Goal: Information Seeking & Learning: Learn about a topic

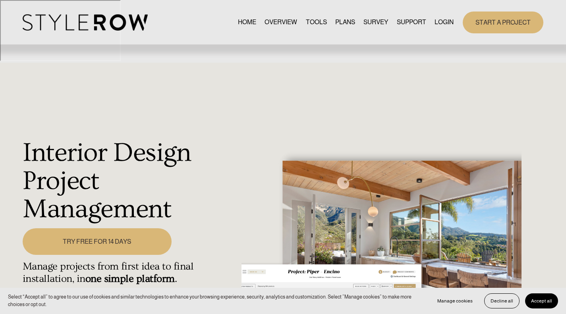
click at [352, 26] on nav "HOME OVERVIEW TOOLS PLANS SURVEY SUPPORT QUESTIONS FEATURED STYLEBOARD RESOURCE…" at bounding box center [346, 22] width 216 height 11
click at [476, 21] on link "START A PROJECT" at bounding box center [503, 23] width 81 height 22
click at [343, 22] on link "PLANS" at bounding box center [345, 22] width 20 height 11
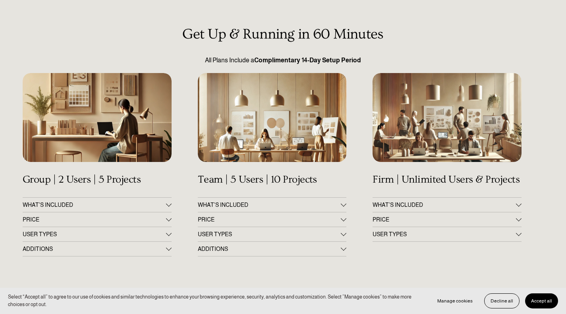
scroll to position [119, 0]
click at [493, 217] on span "PRICE" at bounding box center [444, 220] width 143 height 6
click at [310, 217] on span "PRICE" at bounding box center [269, 220] width 143 height 6
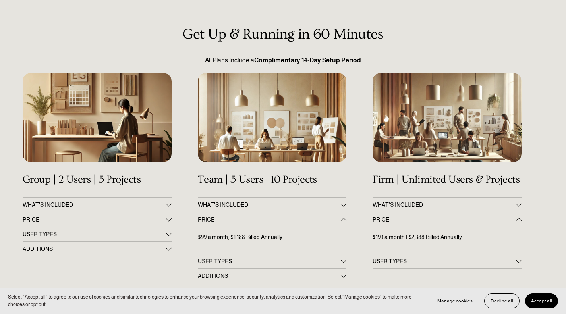
click at [122, 217] on span "PRICE" at bounding box center [94, 220] width 143 height 6
click at [89, 198] on button "WHAT'S INCLUDED" at bounding box center [97, 205] width 149 height 14
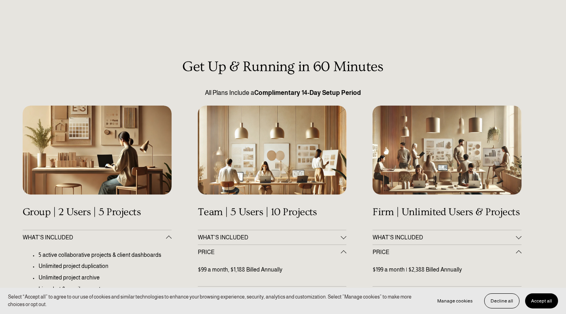
scroll to position [79, 0]
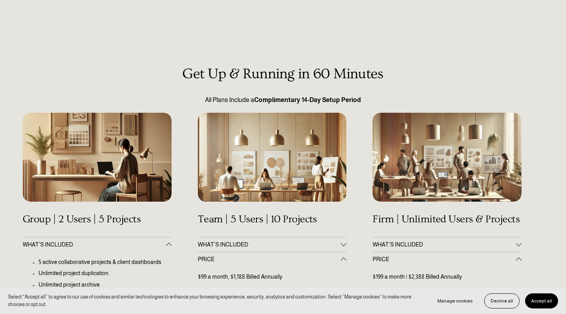
click at [322, 238] on button "WHAT'S INCLUDED" at bounding box center [272, 245] width 149 height 14
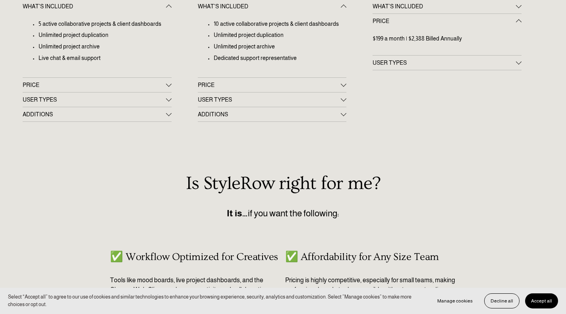
scroll to position [159, 0]
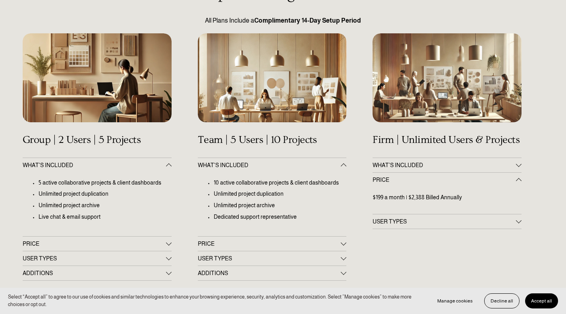
click at [330, 237] on button "PRICE" at bounding box center [272, 244] width 149 height 14
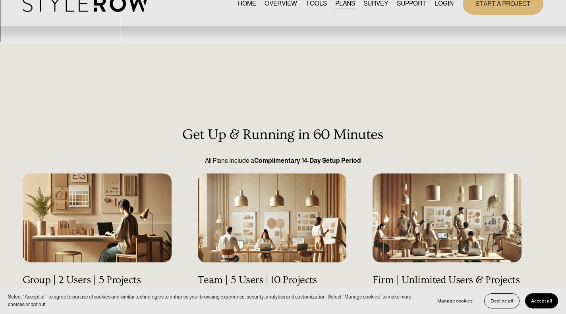
scroll to position [0, 0]
